Goal: Transaction & Acquisition: Purchase product/service

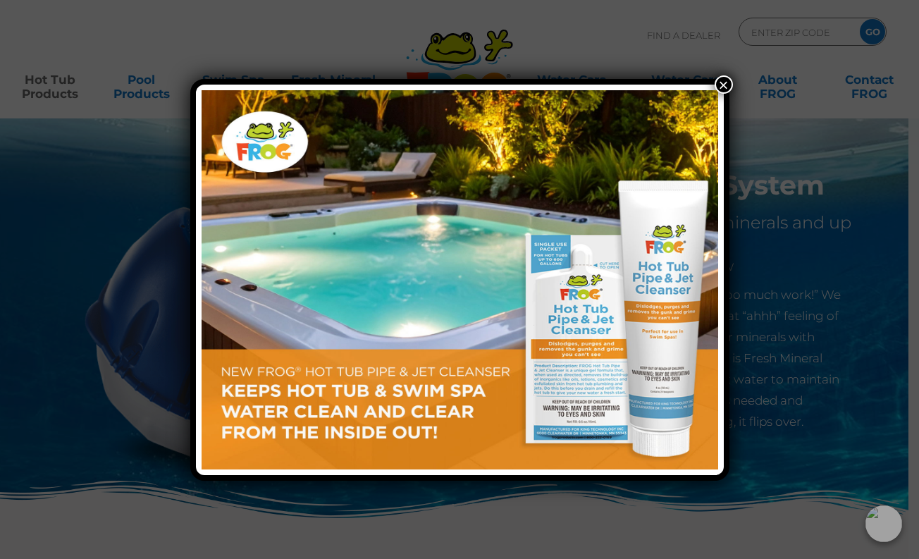
click at [720, 81] on button "×" at bounding box center [724, 84] width 18 height 18
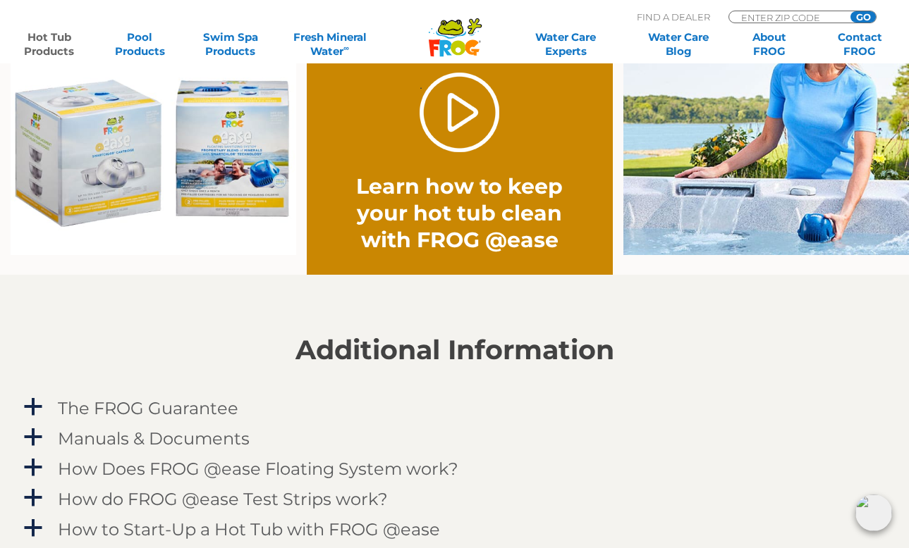
scroll to position [1150, 0]
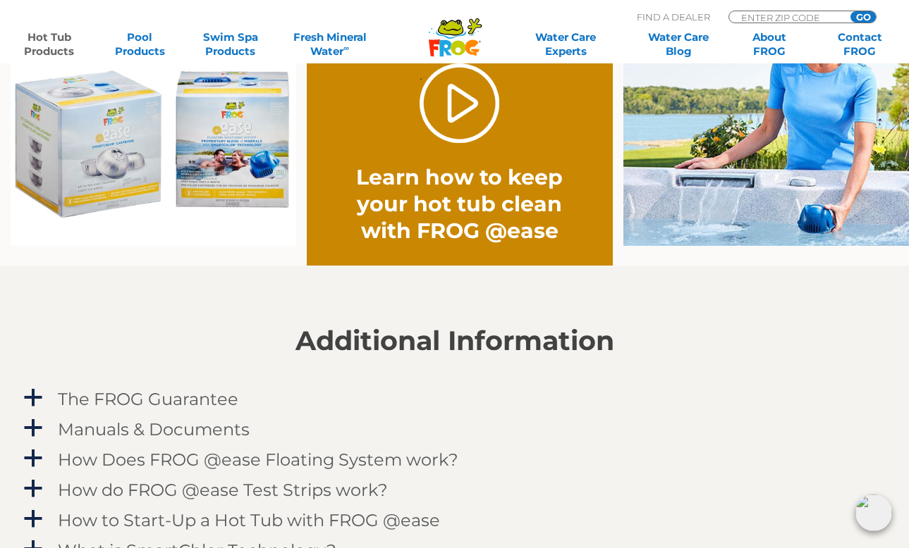
click at [106, 143] on img at bounding box center [154, 129] width 286 height 236
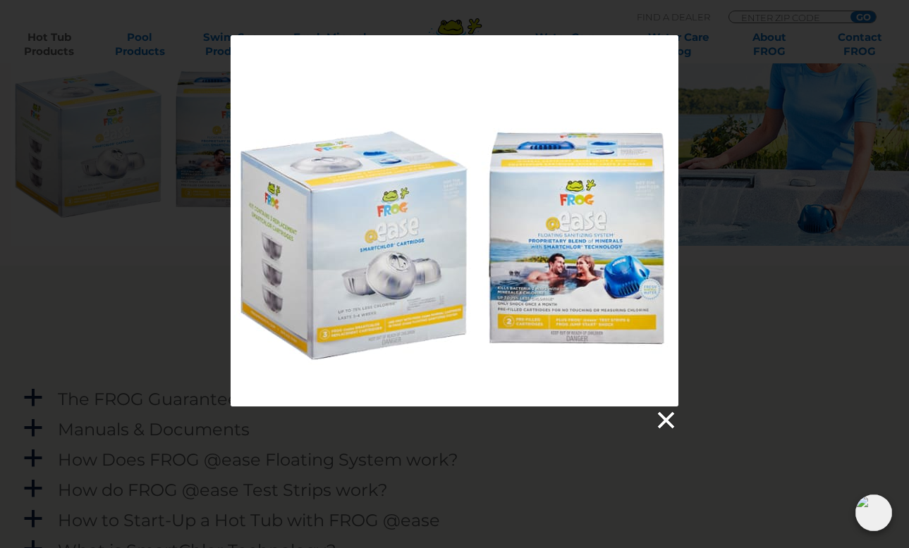
click at [664, 421] on link at bounding box center [664, 420] width 21 height 21
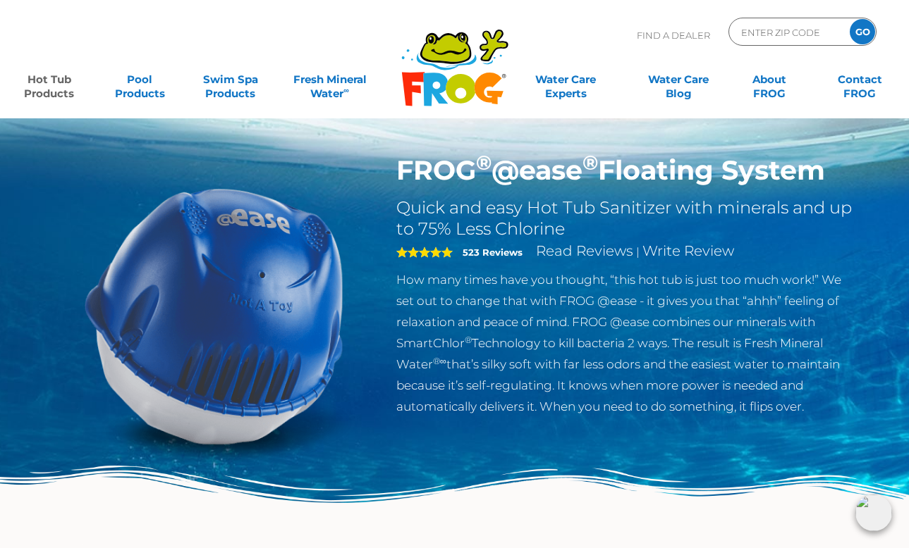
scroll to position [0, 0]
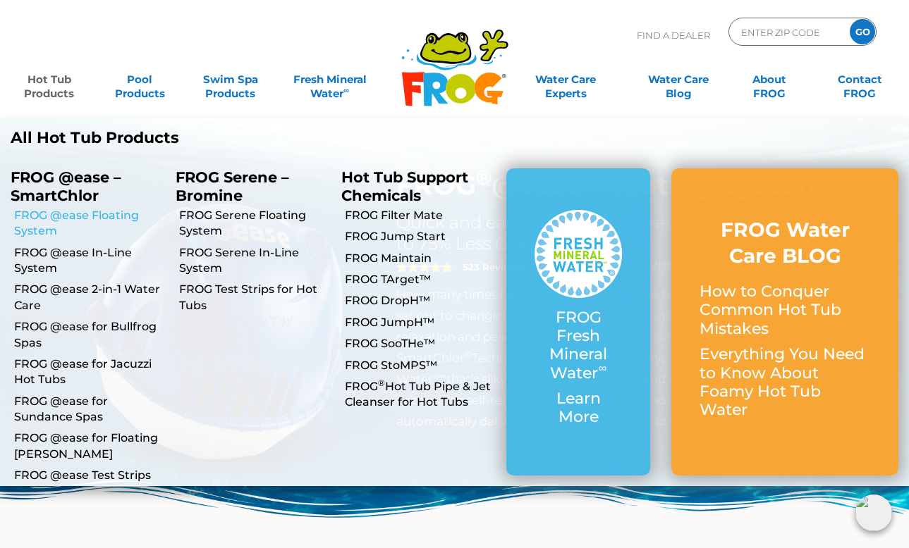
click at [63, 221] on link "FROG @ease Floating System" at bounding box center [89, 224] width 151 height 32
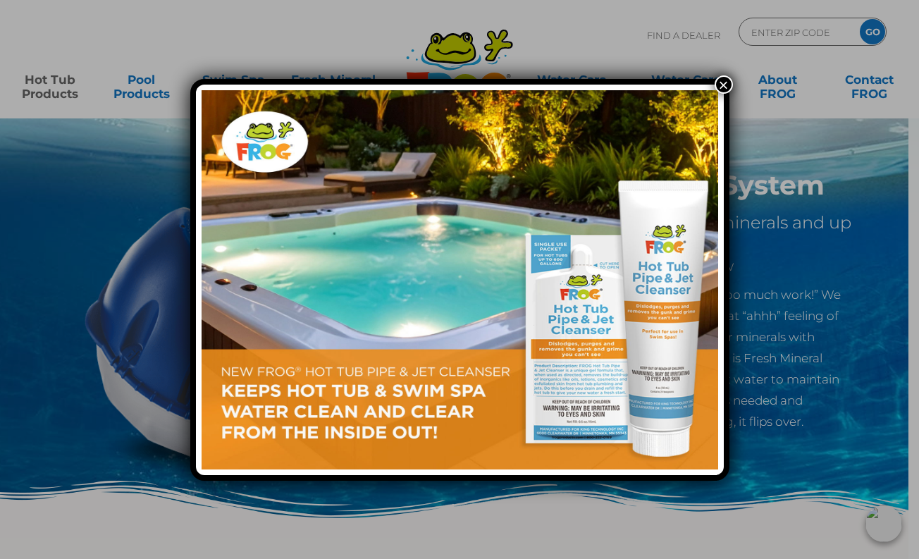
click at [723, 82] on button "×" at bounding box center [724, 84] width 18 height 18
